Goal: Task Accomplishment & Management: Use online tool/utility

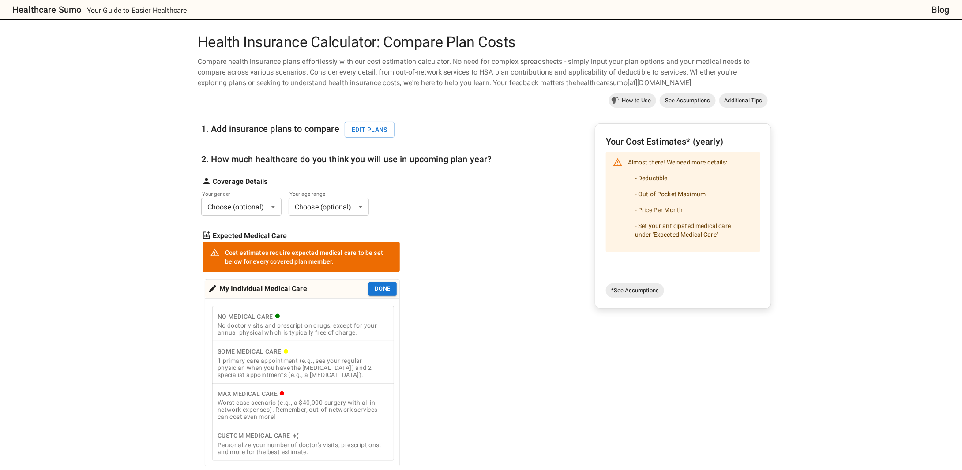
click at [258, 209] on body "Healthcare Sumo Your Guide to Easier Healthcare Blog Health Insurance Calculato…" at bounding box center [481, 406] width 962 height 812
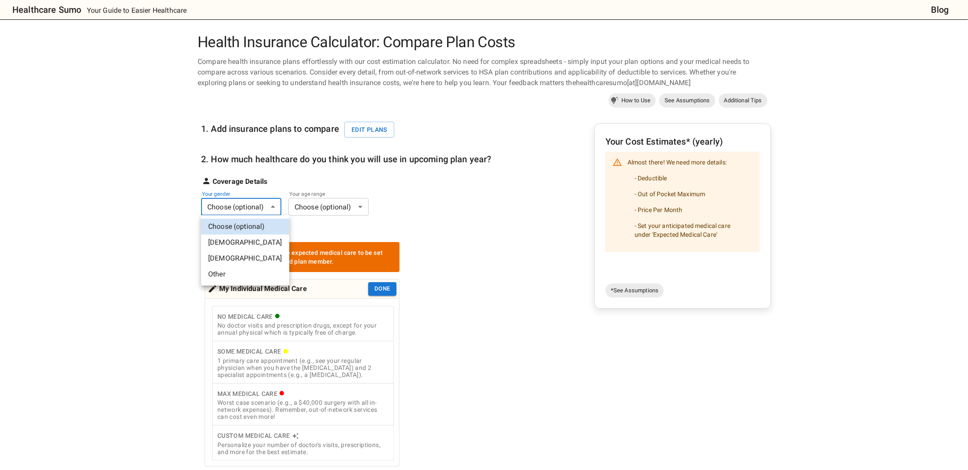
click at [140, 217] on div at bounding box center [484, 235] width 968 height 470
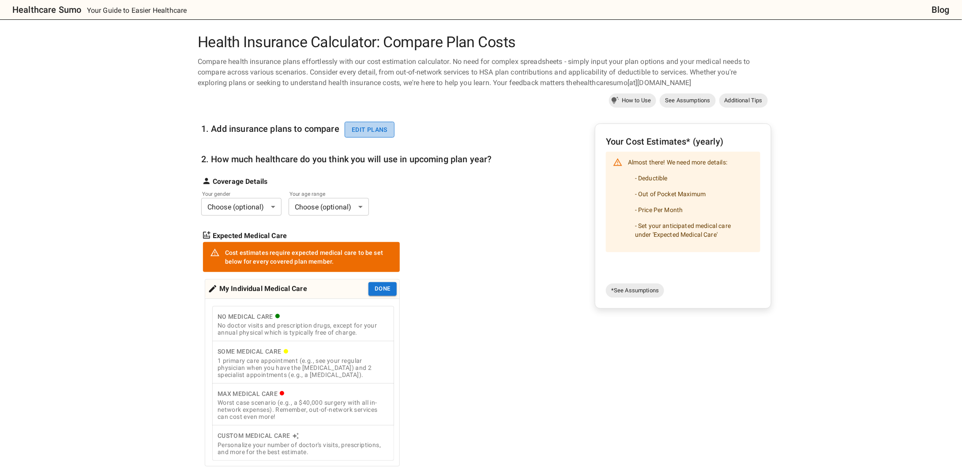
click at [371, 132] on button "Edit plans" at bounding box center [369, 130] width 50 height 16
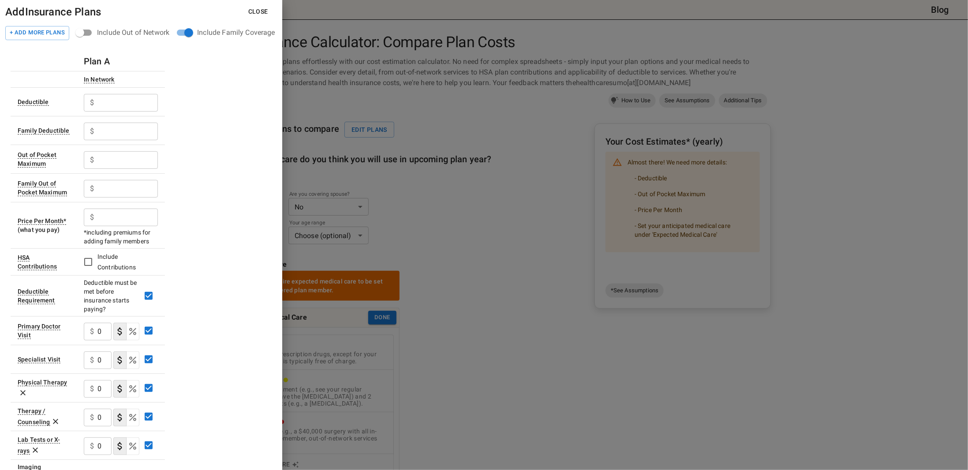
click at [265, 11] on button "Close" at bounding box center [258, 12] width 34 height 16
